Goal: Information Seeking & Learning: Learn about a topic

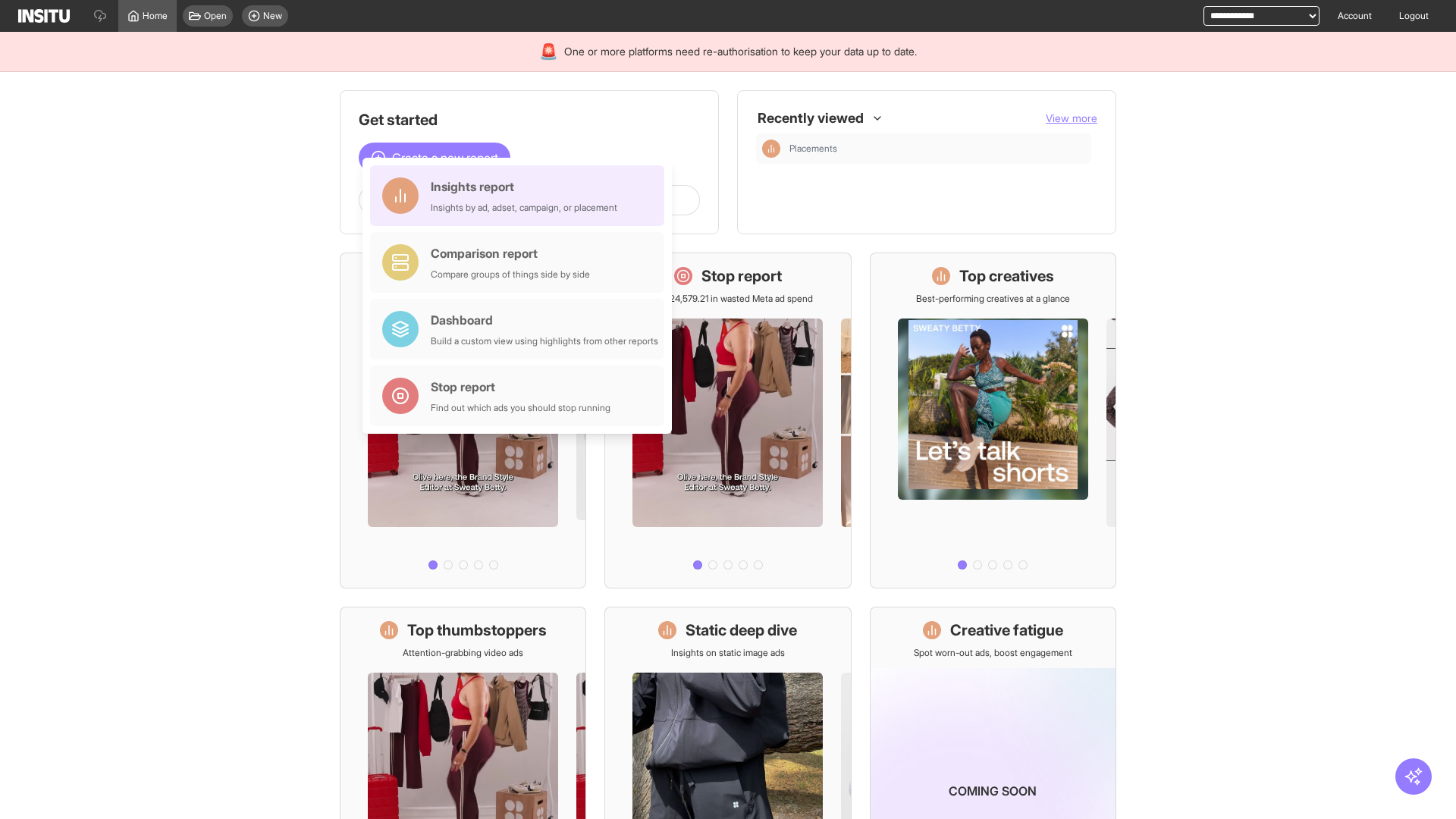
click at [521, 196] on div "Insights report Insights by ad, adset, campaign, or placement" at bounding box center [523, 195] width 187 height 36
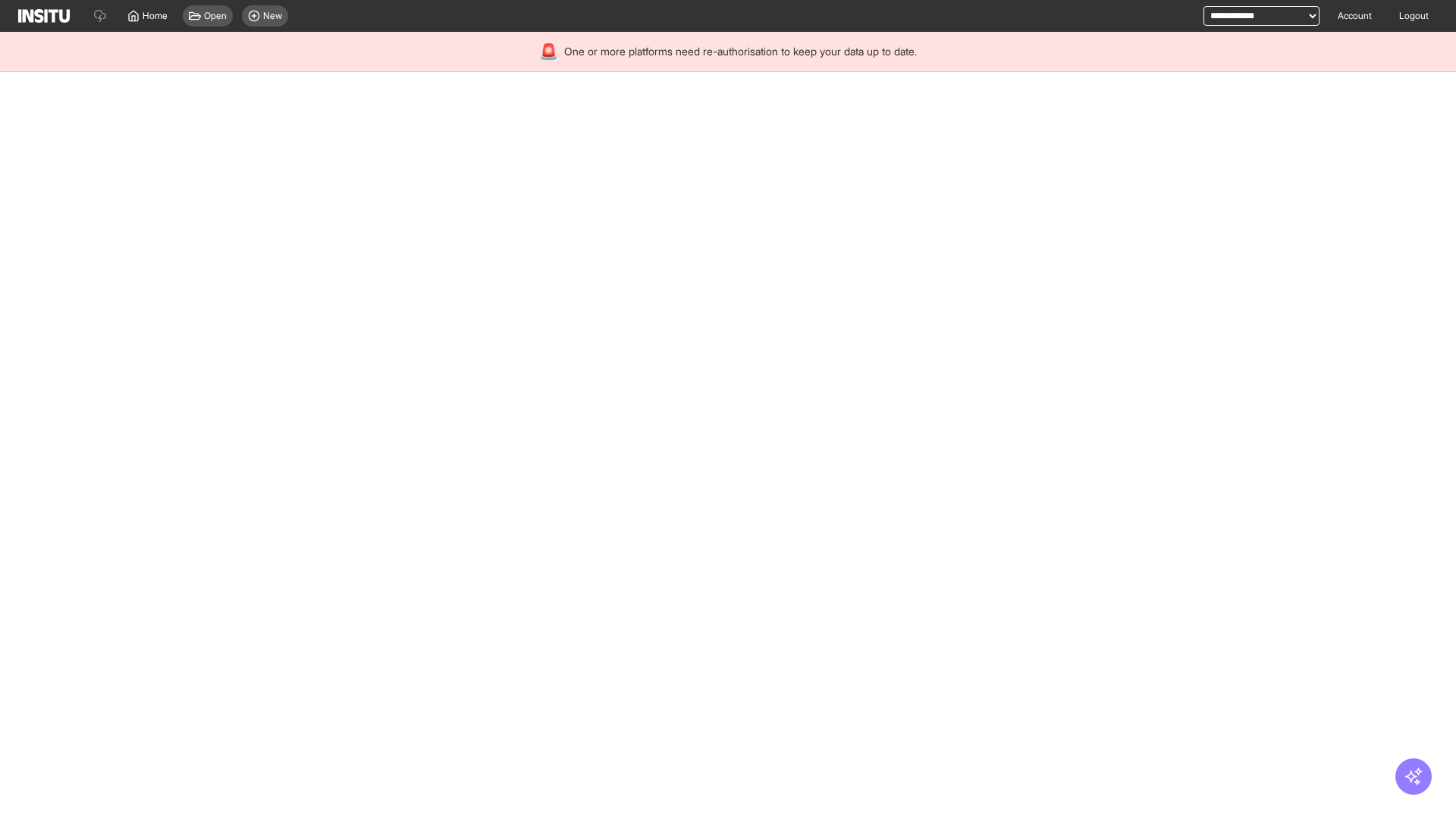
select select "**"
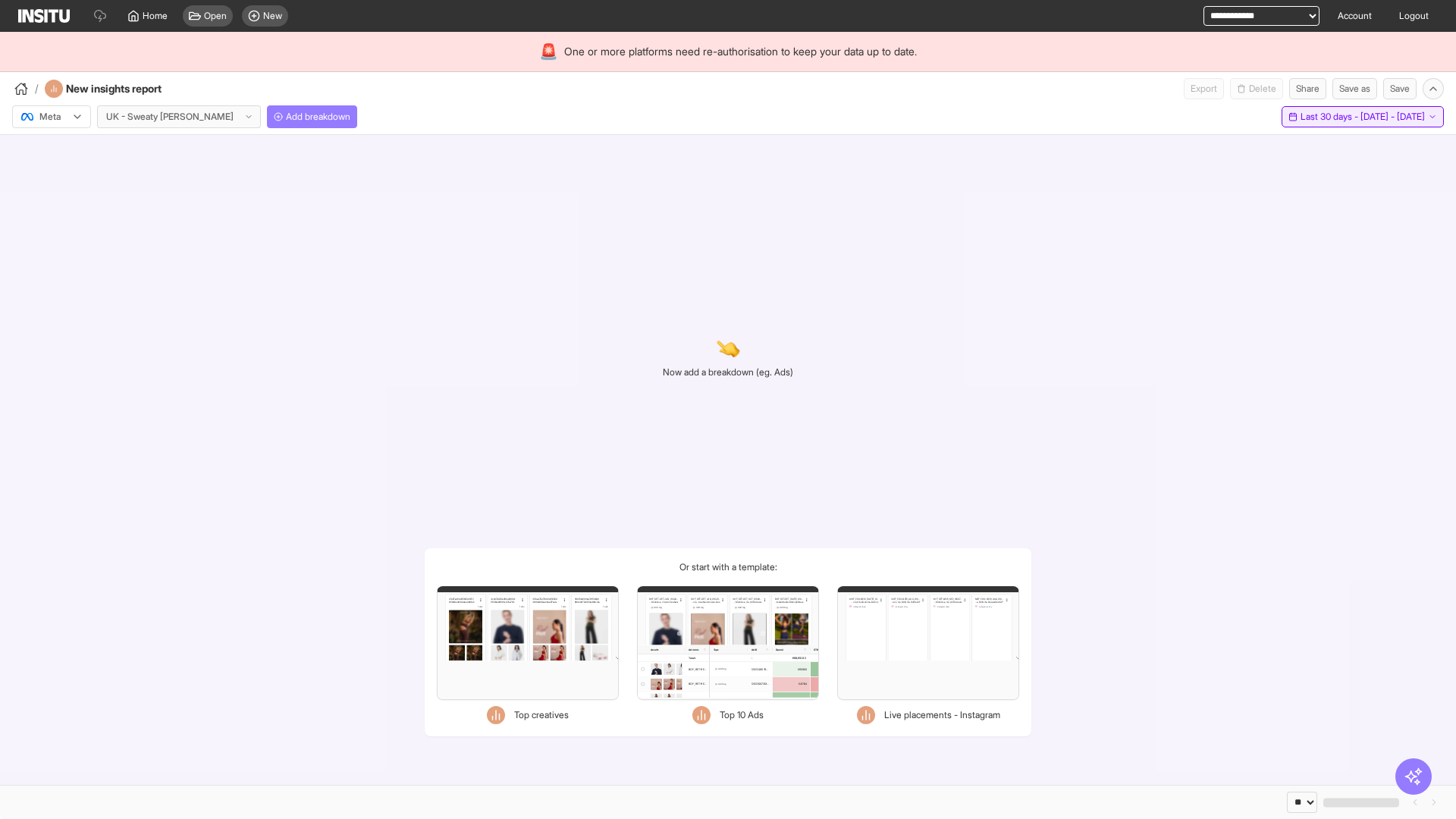
click at [1328, 117] on span "Last 30 days - [DATE] - [DATE]" at bounding box center [1362, 117] width 125 height 12
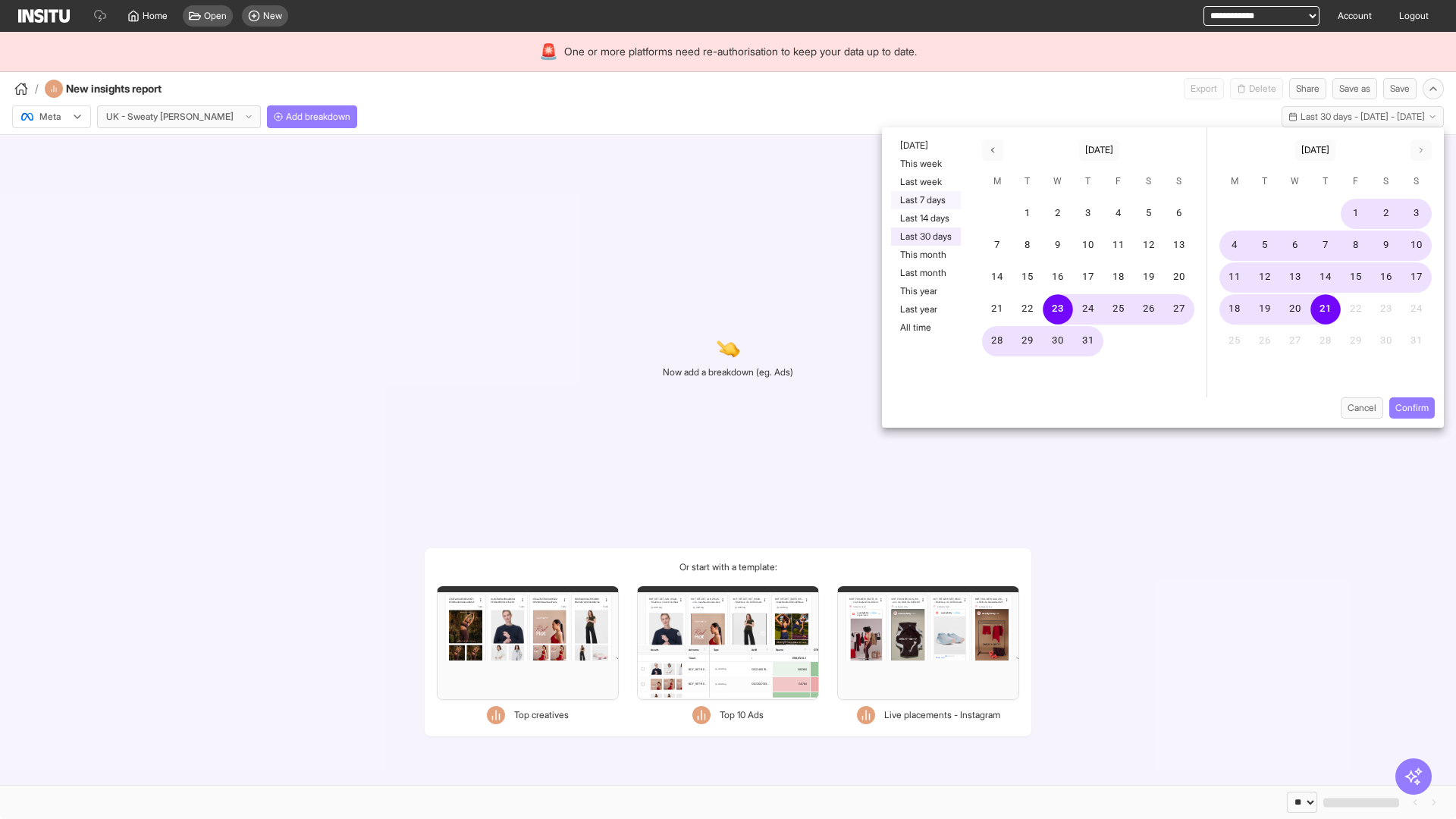
click at [925, 200] on button "Last 7 days" at bounding box center [926, 199] width 70 height 18
